Goal: Task Accomplishment & Management: Manage account settings

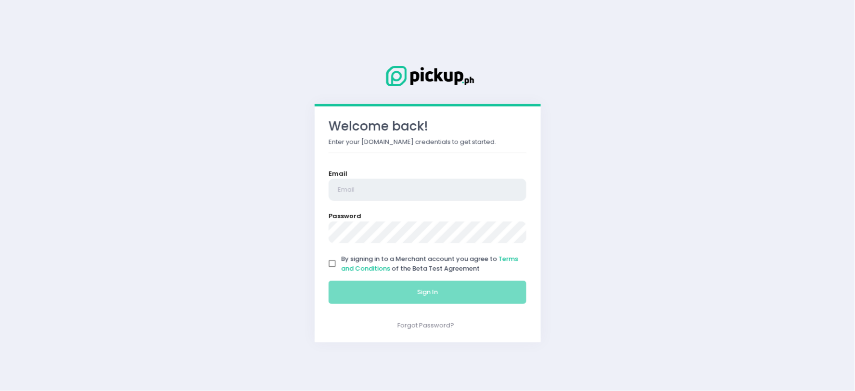
type input "[EMAIL_ADDRESS][DOMAIN_NAME]"
click at [331, 263] on input "By signing in to a Merchant account you agree to Terms and Conditions of the Be…" at bounding box center [332, 264] width 18 height 18
checkbox input "true"
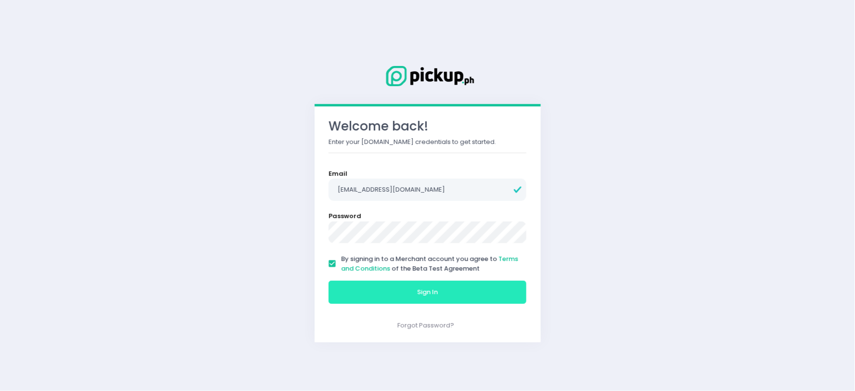
click at [342, 287] on button "Sign In" at bounding box center [428, 292] width 198 height 23
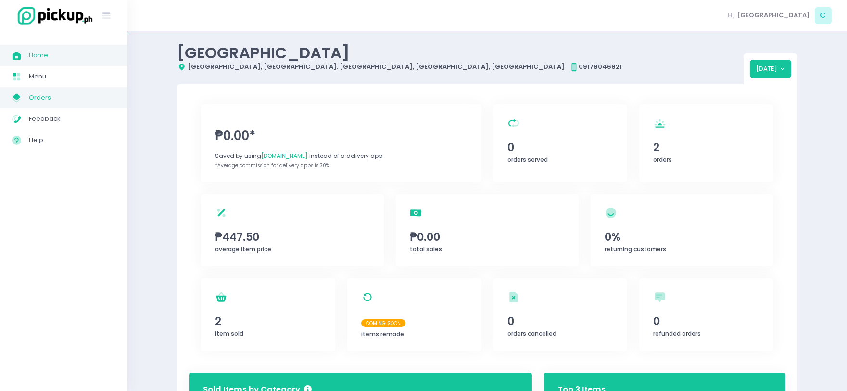
click at [29, 92] on span "Orders" at bounding box center [72, 97] width 87 height 13
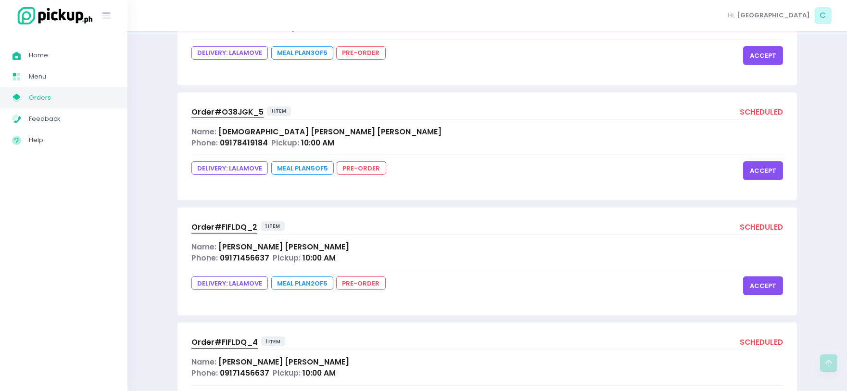
scroll to position [1752, 0]
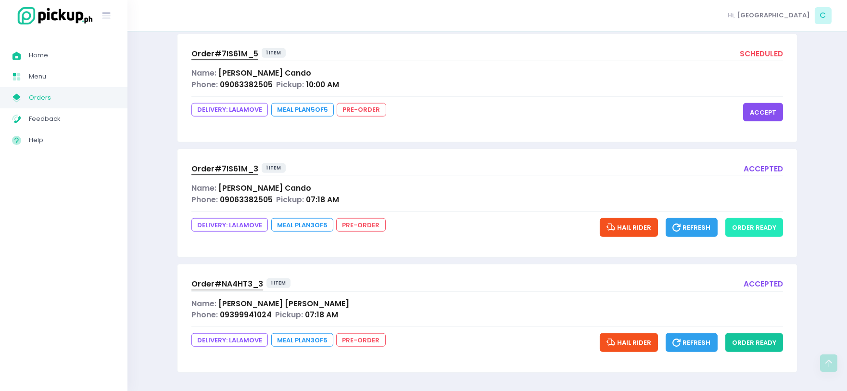
click at [763, 229] on button "order ready" at bounding box center [755, 227] width 58 height 18
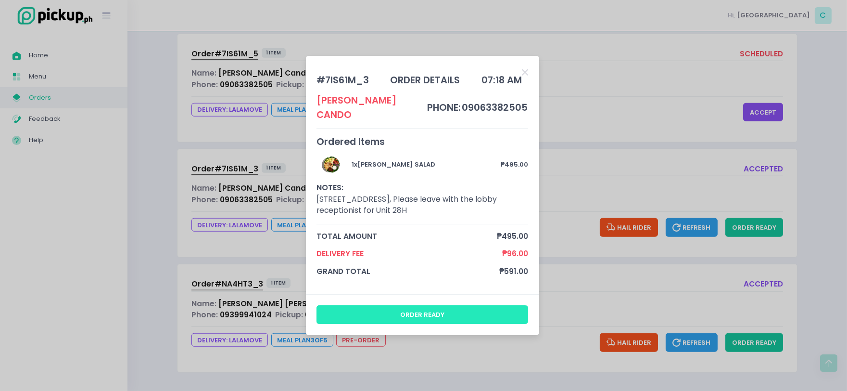
click at [497, 312] on button "order ready" at bounding box center [423, 314] width 212 height 18
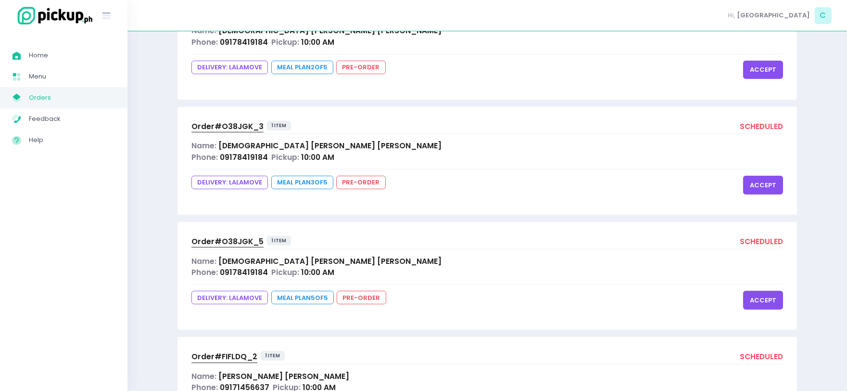
scroll to position [1772, 0]
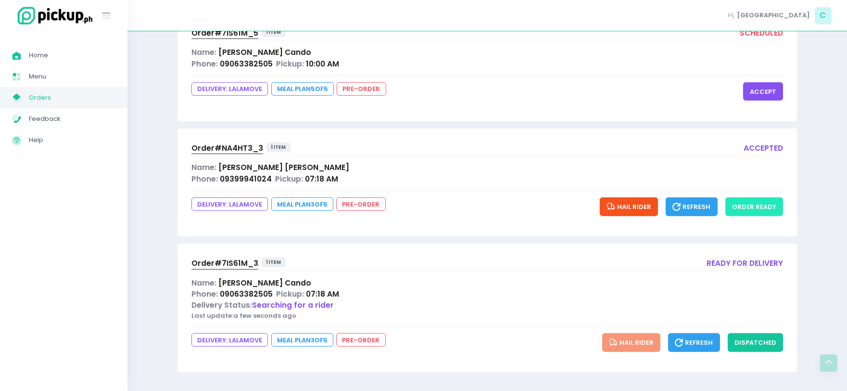
click at [753, 212] on button "order ready" at bounding box center [755, 206] width 58 height 18
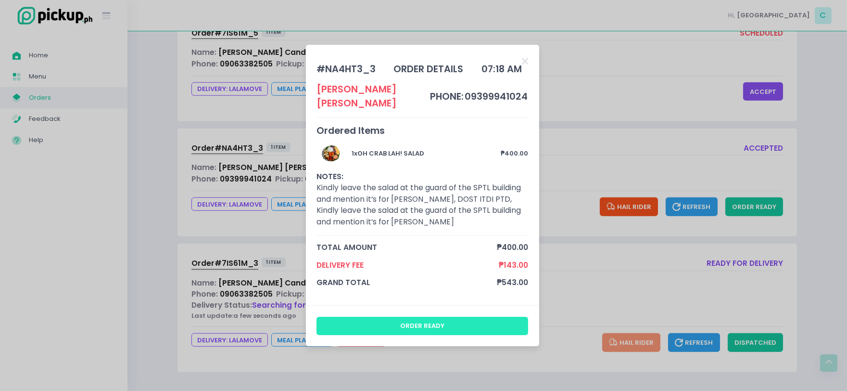
click at [444, 320] on button "order ready" at bounding box center [423, 326] width 212 height 18
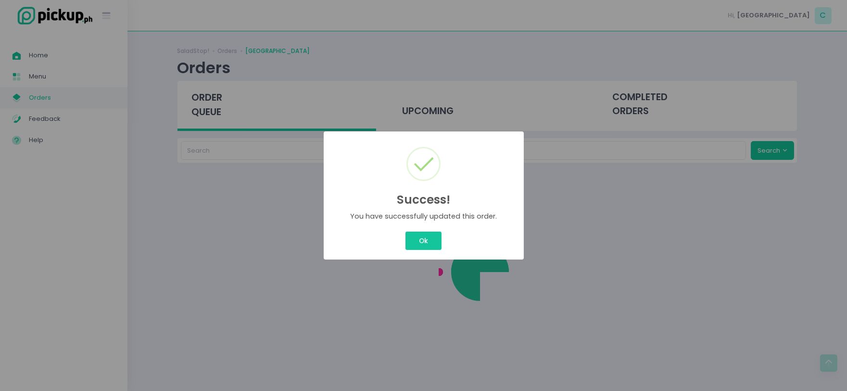
scroll to position [0, 0]
